Goal: Transaction & Acquisition: Download file/media

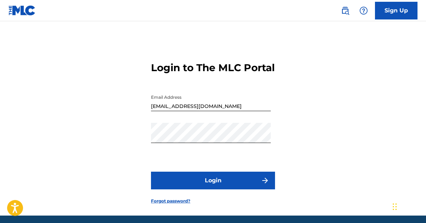
click at [230, 190] on button "Login" at bounding box center [213, 181] width 124 height 18
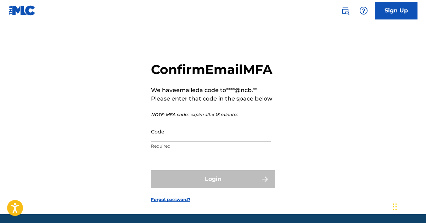
click at [206, 142] on input "Code" at bounding box center [211, 132] width 120 height 20
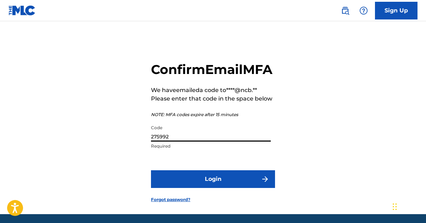
type input "275992"
click at [151, 171] on button "Login" at bounding box center [213, 180] width 124 height 18
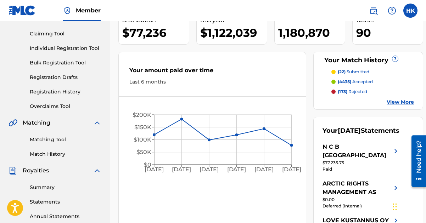
scroll to position [71, 0]
click at [45, 185] on link "Summary" at bounding box center [66, 187] width 72 height 7
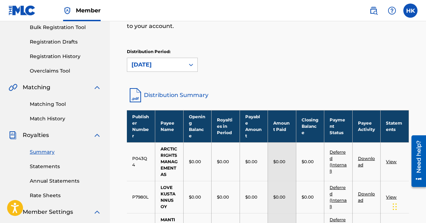
scroll to position [106, 0]
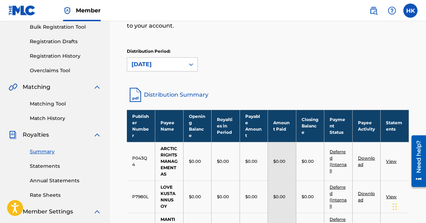
click at [55, 166] on link "Statements" at bounding box center [66, 166] width 72 height 7
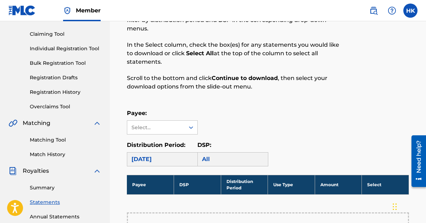
scroll to position [71, 0]
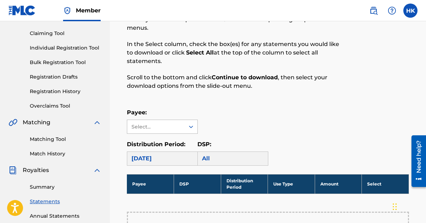
click at [192, 124] on icon at bounding box center [191, 126] width 7 height 7
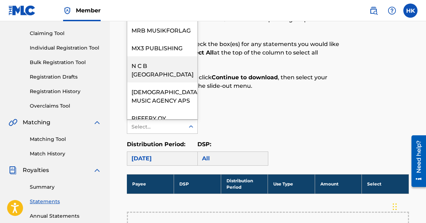
click at [166, 78] on div "N C B [GEOGRAPHIC_DATA]" at bounding box center [162, 69] width 70 height 26
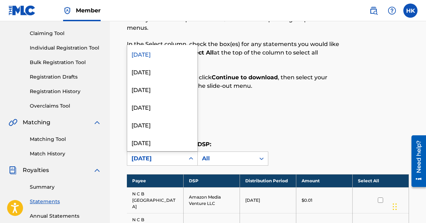
click at [191, 158] on icon at bounding box center [191, 158] width 7 height 7
click at [162, 92] on div "[DATE]" at bounding box center [162, 89] width 70 height 18
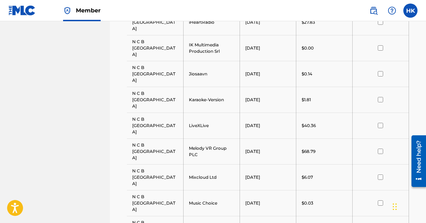
scroll to position [638, 0]
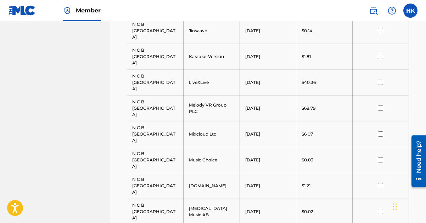
scroll to position [745, 0]
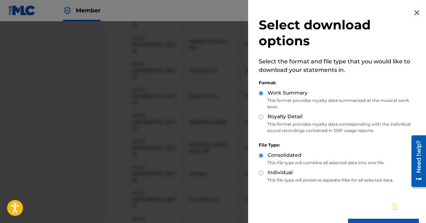
click at [261, 115] on input "Royalty Detail" at bounding box center [261, 117] width 5 height 5
radio input "true"
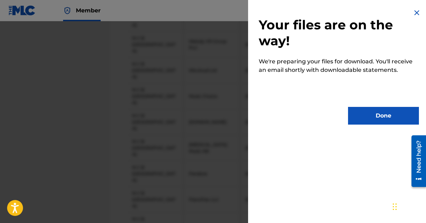
click at [365, 118] on button "Done" at bounding box center [383, 116] width 71 height 18
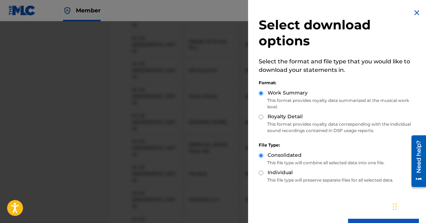
click at [416, 12] on img at bounding box center [417, 13] width 9 height 9
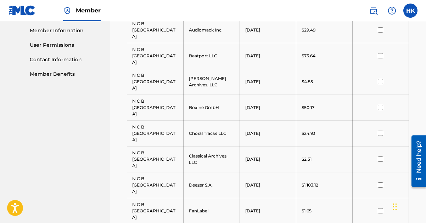
scroll to position [142, 0]
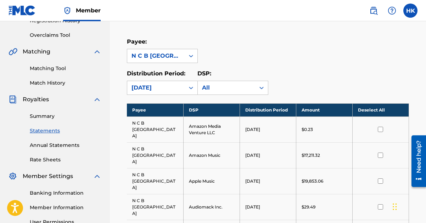
click at [44, 118] on link "Summary" at bounding box center [66, 116] width 72 height 7
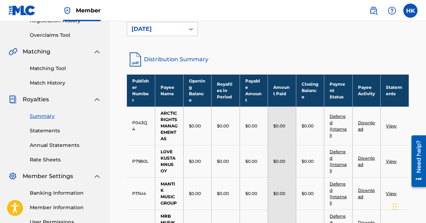
scroll to position [248, 0]
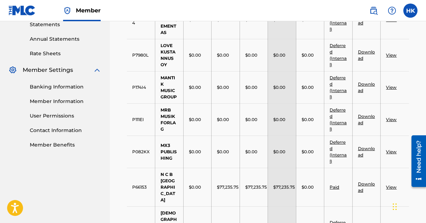
click at [371, 182] on link "Download" at bounding box center [366, 188] width 17 height 12
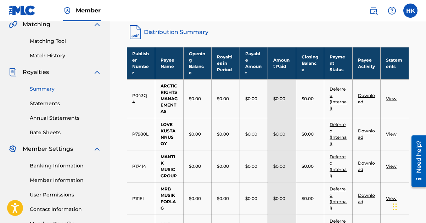
scroll to position [106, 0]
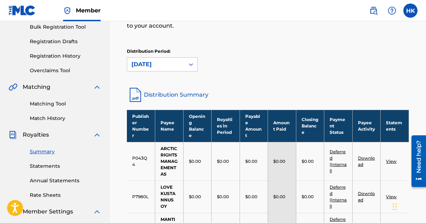
click at [45, 166] on link "Statements" at bounding box center [66, 166] width 72 height 7
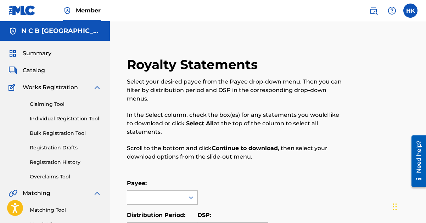
click at [191, 201] on div at bounding box center [191, 197] width 13 height 13
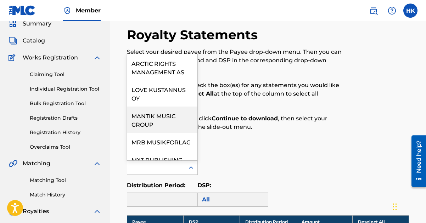
scroll to position [71, 0]
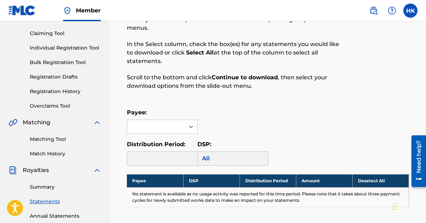
click at [43, 188] on link "Summary" at bounding box center [66, 187] width 72 height 7
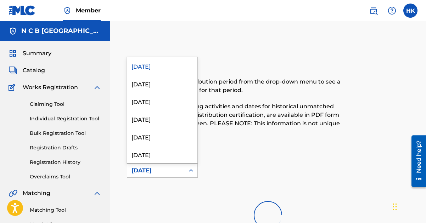
click at [193, 169] on icon at bounding box center [191, 170] width 7 height 7
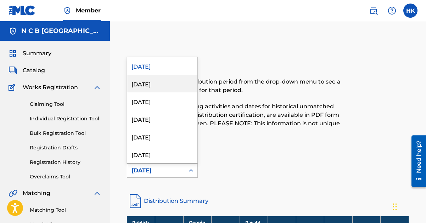
click at [167, 87] on div "[DATE]" at bounding box center [162, 84] width 70 height 18
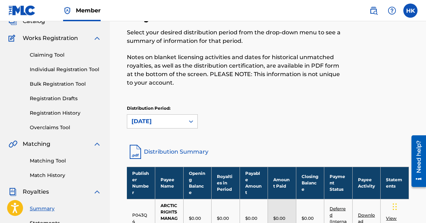
scroll to position [142, 0]
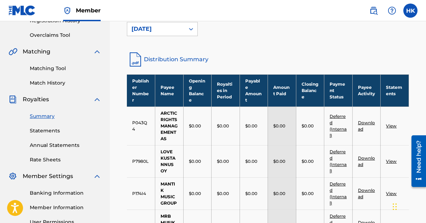
click at [191, 29] on icon at bounding box center [191, 29] width 7 height 7
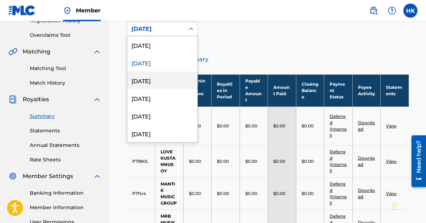
click at [164, 80] on div "[DATE]" at bounding box center [162, 81] width 70 height 18
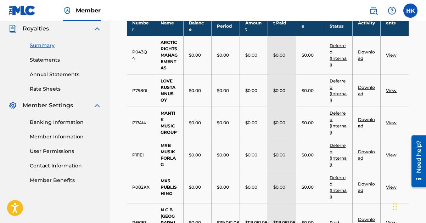
scroll to position [248, 0]
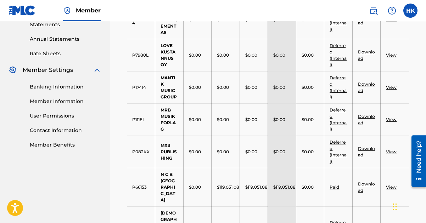
click at [389, 185] on link "View" at bounding box center [391, 187] width 11 height 5
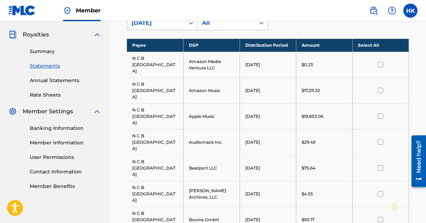
scroll to position [106, 0]
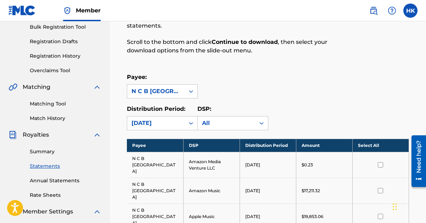
click at [52, 152] on link "Summary" at bounding box center [66, 151] width 72 height 7
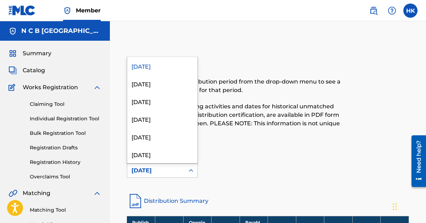
click at [195, 170] on div at bounding box center [191, 171] width 13 height 13
click at [178, 88] on div "[DATE]" at bounding box center [162, 84] width 70 height 18
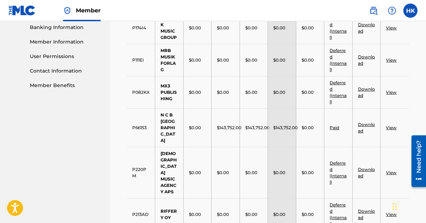
scroll to position [319, 0]
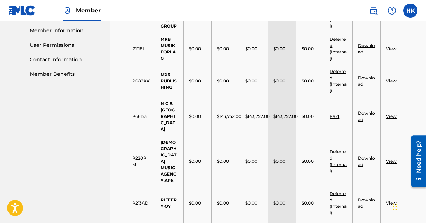
click at [388, 114] on link "View" at bounding box center [391, 116] width 11 height 5
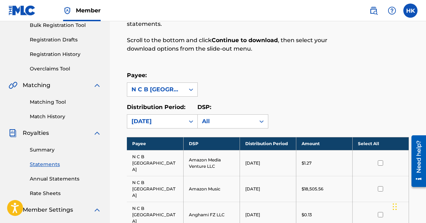
scroll to position [106, 0]
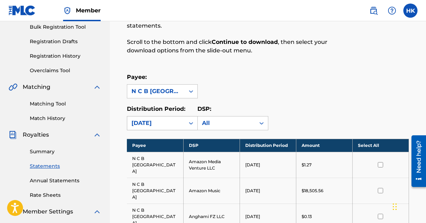
click at [192, 122] on icon at bounding box center [191, 123] width 7 height 7
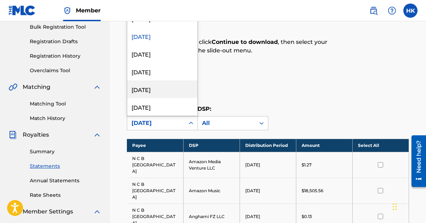
click at [165, 89] on div "[DATE]" at bounding box center [162, 89] width 70 height 18
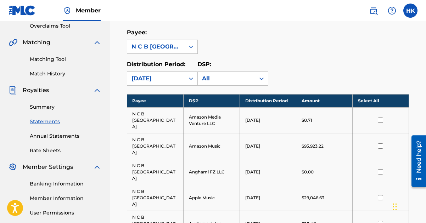
scroll to position [71, 0]
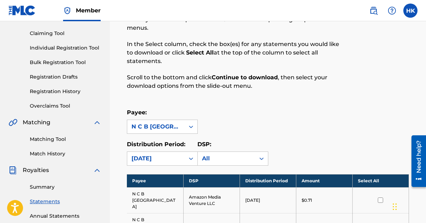
drag, startPoint x: 50, startPoint y: 187, endPoint x: 54, endPoint y: 184, distance: 4.8
click at [50, 187] on link "Summary" at bounding box center [66, 187] width 72 height 7
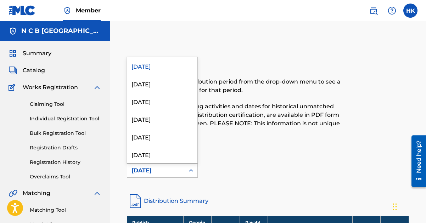
click at [190, 171] on icon at bounding box center [191, 170] width 4 height 2
click at [160, 135] on div "[DATE]" at bounding box center [162, 137] width 70 height 18
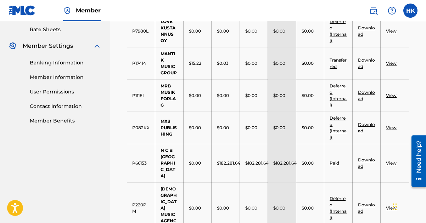
scroll to position [284, 0]
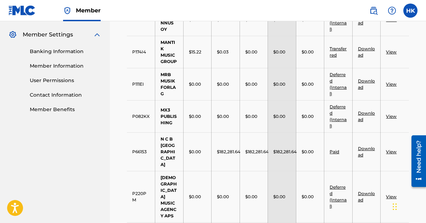
click at [373, 146] on link "Download" at bounding box center [366, 152] width 17 height 12
click at [363, 146] on link "Download" at bounding box center [366, 152] width 17 height 12
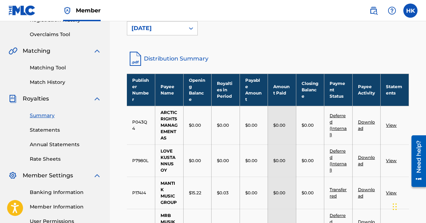
scroll to position [142, 0]
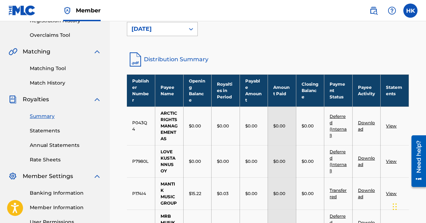
click at [189, 28] on icon at bounding box center [191, 29] width 7 height 7
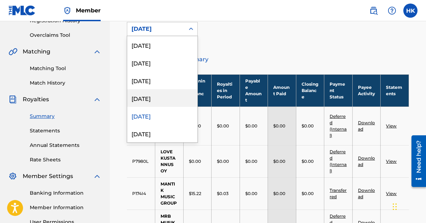
click at [157, 99] on div "[DATE]" at bounding box center [162, 98] width 70 height 18
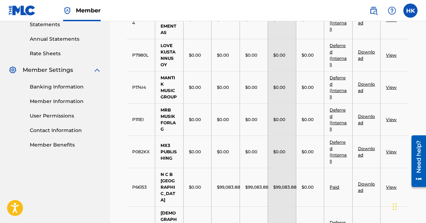
scroll to position [284, 0]
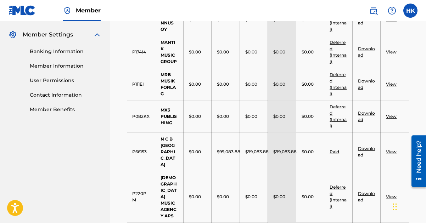
click at [369, 146] on link "Download" at bounding box center [366, 152] width 17 height 12
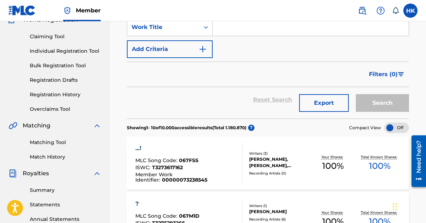
scroll to position [71, 0]
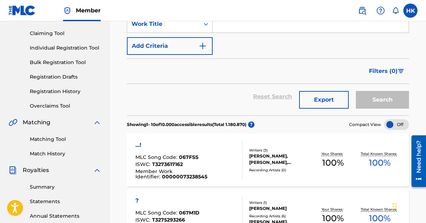
click at [43, 190] on link "Summary" at bounding box center [66, 187] width 72 height 7
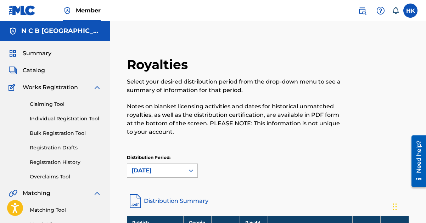
click at [191, 170] on icon at bounding box center [191, 170] width 7 height 7
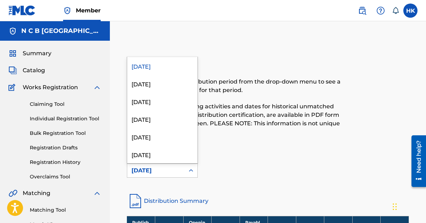
click at [162, 64] on div "[DATE]" at bounding box center [162, 66] width 70 height 18
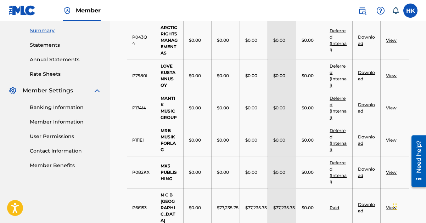
scroll to position [284, 0]
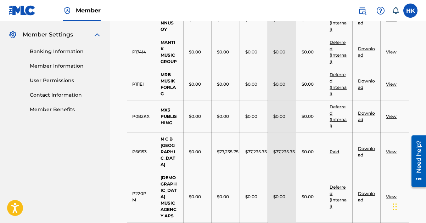
click at [368, 146] on link "Download" at bounding box center [366, 152] width 17 height 12
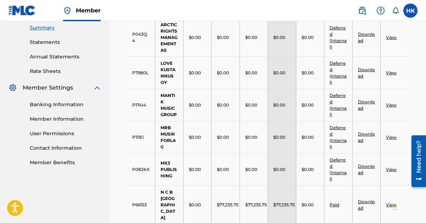
scroll to position [142, 0]
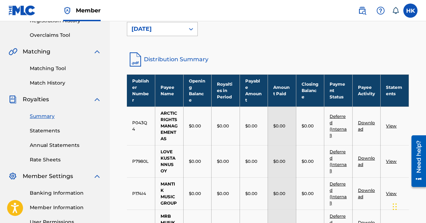
click at [194, 32] on icon at bounding box center [191, 29] width 7 height 7
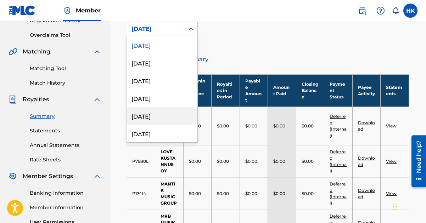
click at [150, 113] on div "[DATE]" at bounding box center [162, 116] width 70 height 18
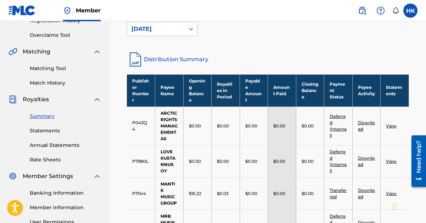
click at [191, 27] on icon at bounding box center [191, 29] width 7 height 7
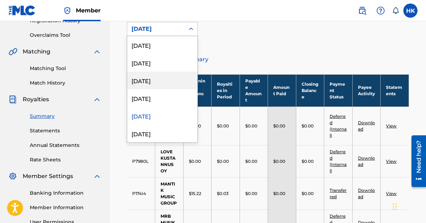
click at [148, 81] on div "[DATE]" at bounding box center [162, 81] width 70 height 18
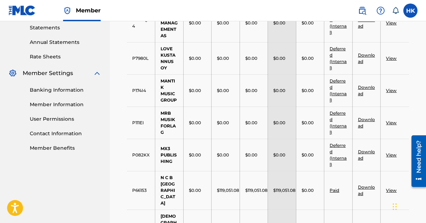
scroll to position [284, 0]
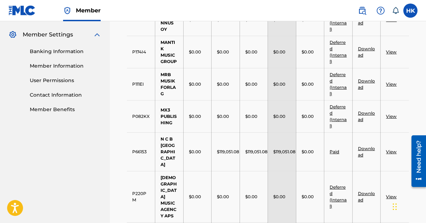
click at [365, 146] on link "Download" at bounding box center [366, 152] width 17 height 12
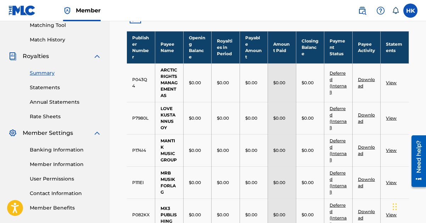
scroll to position [71, 0]
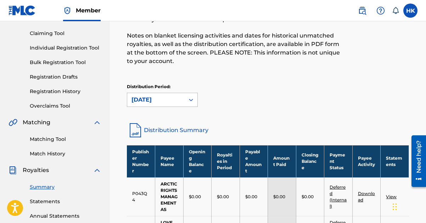
click at [192, 99] on icon at bounding box center [191, 100] width 4 height 2
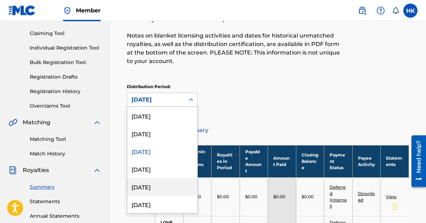
click at [157, 187] on div "[DATE]" at bounding box center [162, 187] width 70 height 18
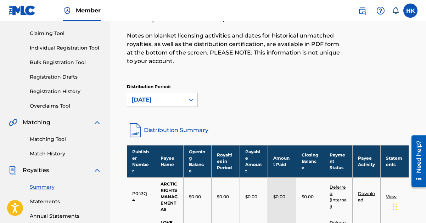
click at [190, 96] on icon at bounding box center [191, 99] width 7 height 7
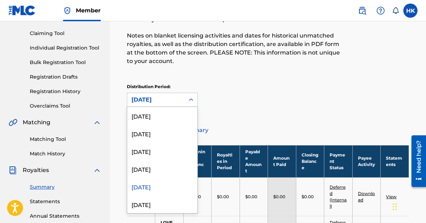
click at [148, 190] on div "[DATE]" at bounding box center [162, 187] width 70 height 18
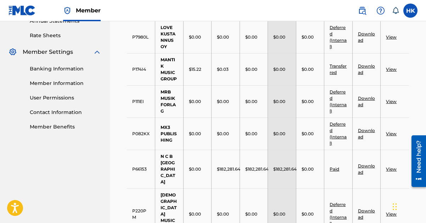
scroll to position [319, 0]
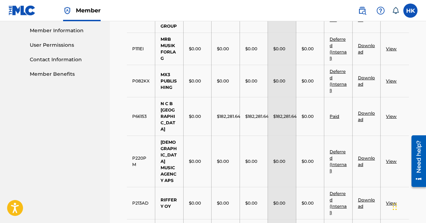
click at [395, 114] on link "View" at bounding box center [391, 116] width 11 height 5
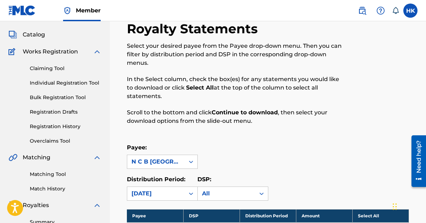
scroll to position [106, 0]
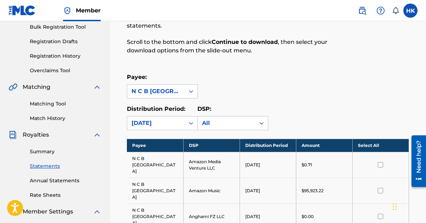
click at [47, 151] on link "Summary" at bounding box center [66, 151] width 72 height 7
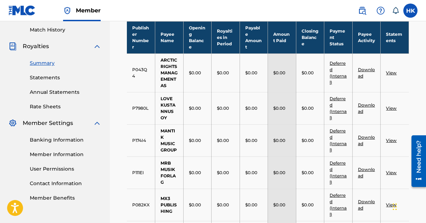
scroll to position [106, 0]
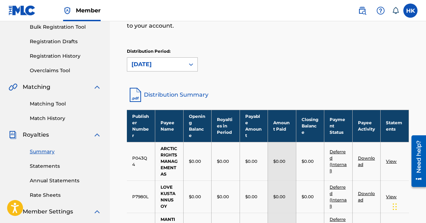
click at [191, 64] on icon at bounding box center [191, 64] width 7 height 7
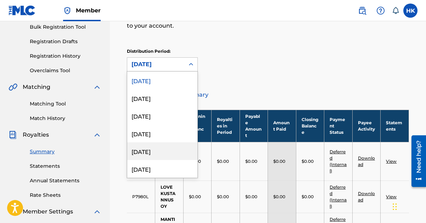
click at [150, 149] on div "[DATE]" at bounding box center [162, 152] width 70 height 18
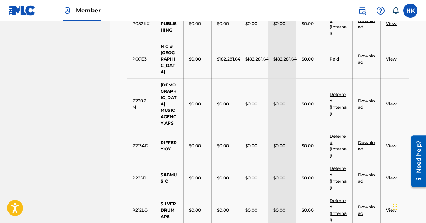
scroll to position [336, 0]
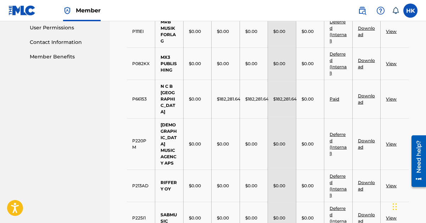
click at [360, 93] on link "Download" at bounding box center [366, 99] width 17 height 12
click at [389, 96] on link "View" at bounding box center [391, 98] width 11 height 5
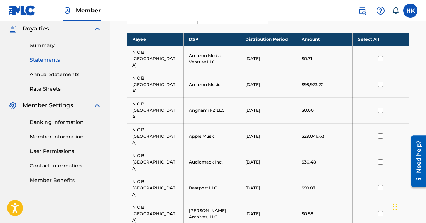
scroll to position [248, 0]
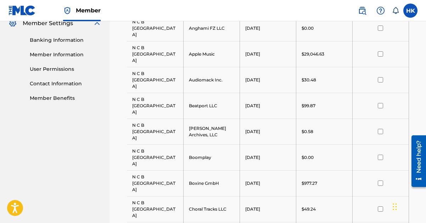
scroll to position [355, 0]
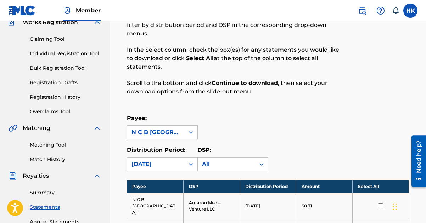
scroll to position [106, 0]
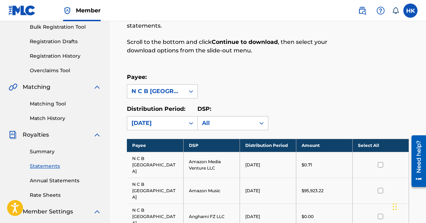
click at [42, 152] on link "Summary" at bounding box center [66, 151] width 72 height 7
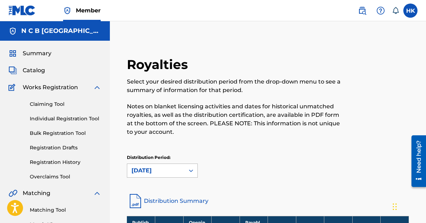
click at [196, 172] on div at bounding box center [191, 171] width 13 height 13
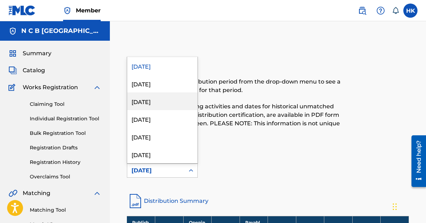
click at [173, 102] on div "[DATE]" at bounding box center [162, 102] width 70 height 18
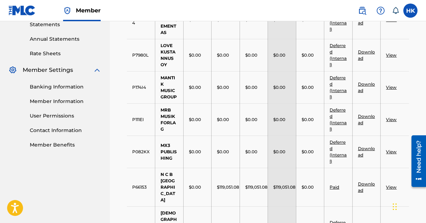
scroll to position [284, 0]
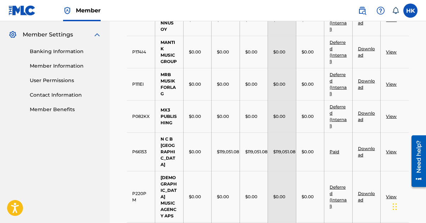
click at [361, 146] on link "Download" at bounding box center [366, 152] width 17 height 12
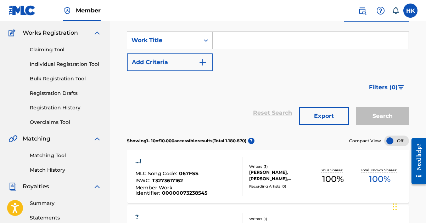
scroll to position [106, 0]
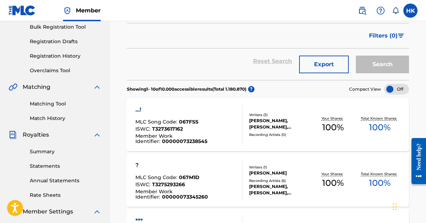
click at [44, 150] on link "Summary" at bounding box center [66, 151] width 72 height 7
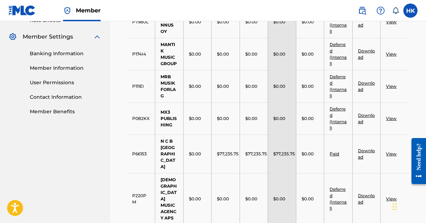
scroll to position [284, 0]
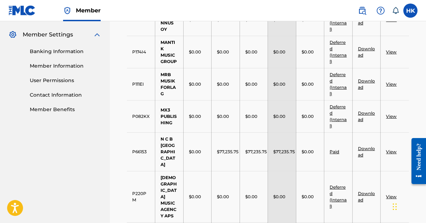
click at [362, 146] on link "Download" at bounding box center [366, 152] width 17 height 12
